Goal: Information Seeking & Learning: Get advice/opinions

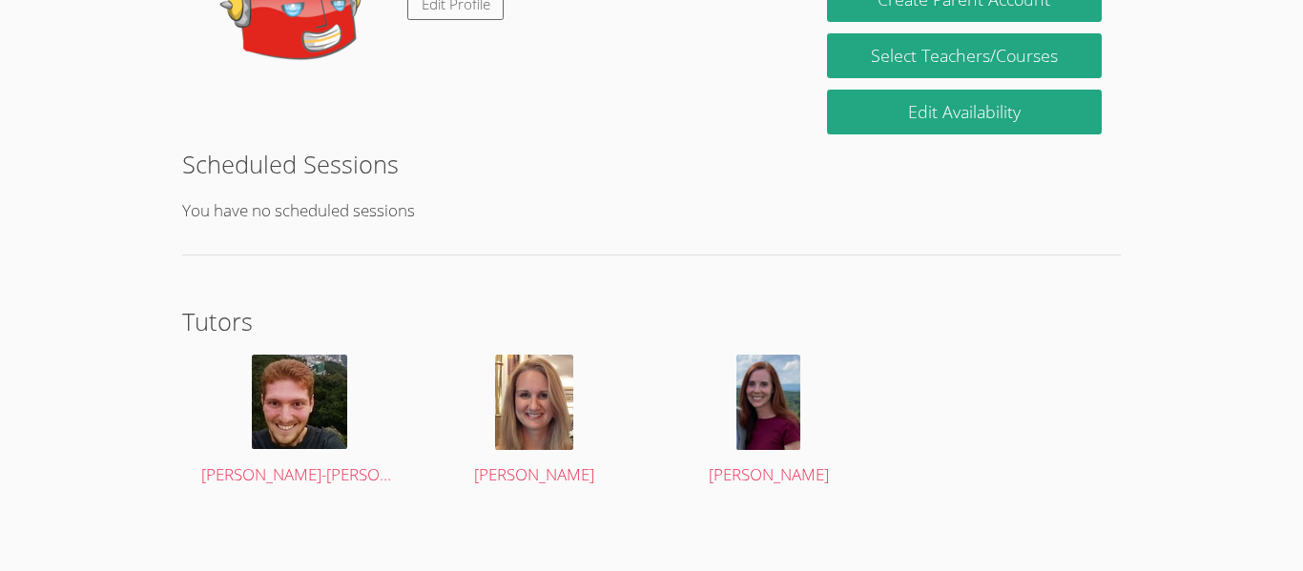
scroll to position [402, 0]
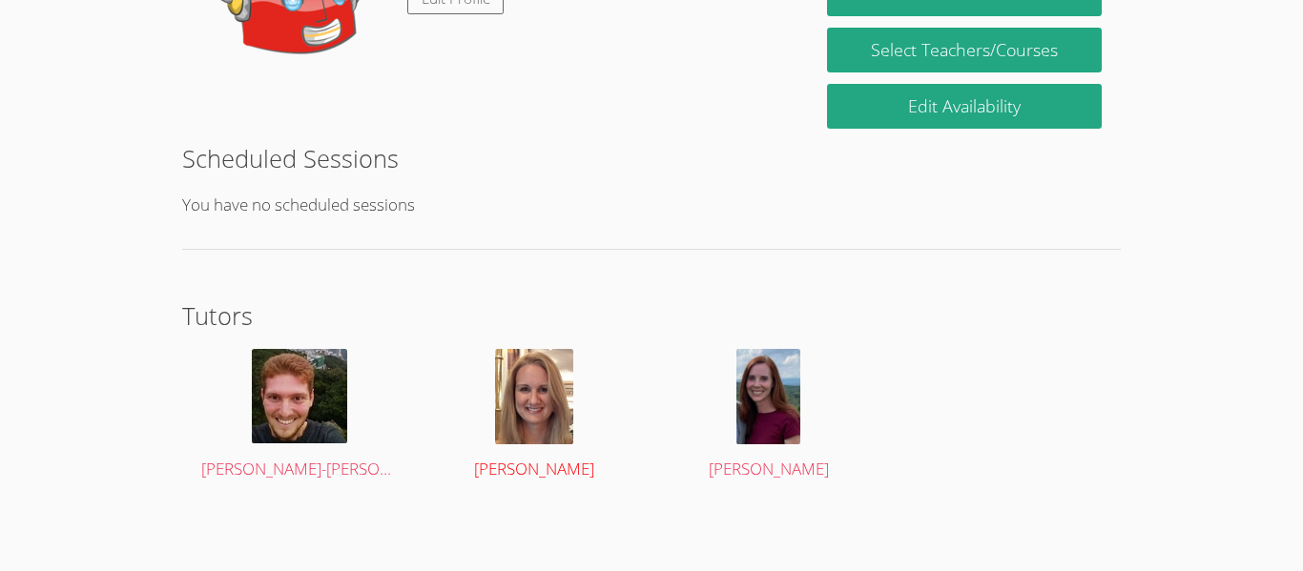
click at [513, 393] on img at bounding box center [534, 396] width 78 height 95
click at [457, 326] on h2 "Tutors" at bounding box center [651, 316] width 939 height 36
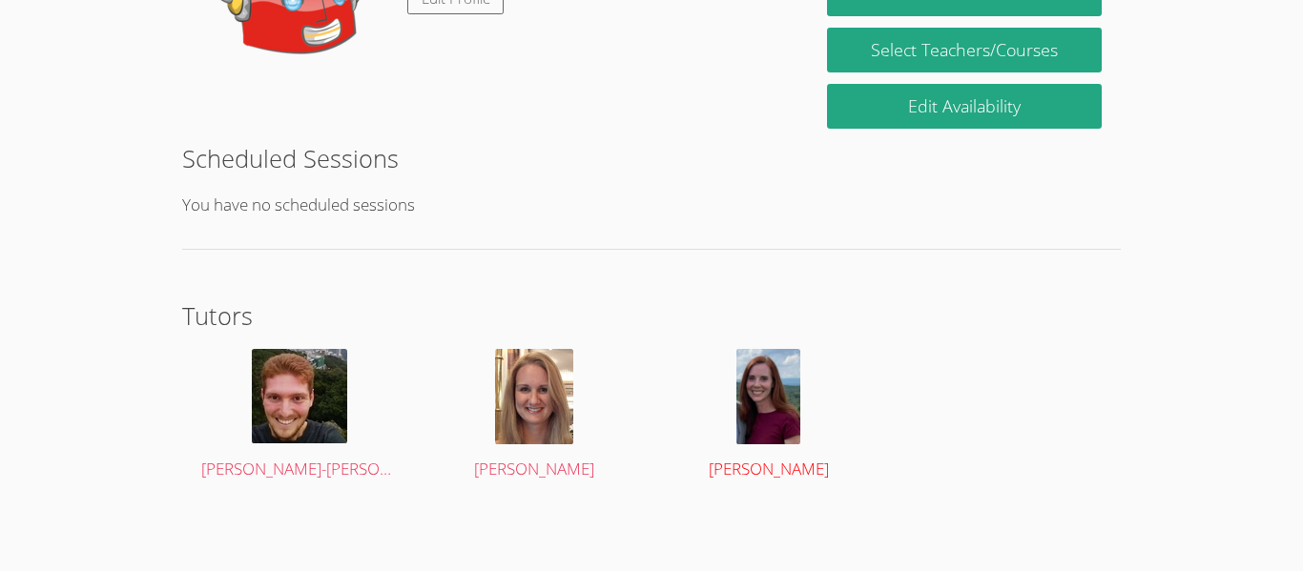
click at [721, 351] on div at bounding box center [769, 396] width 197 height 95
click at [774, 392] on img at bounding box center [768, 396] width 64 height 95
